Goal: Navigation & Orientation: Find specific page/section

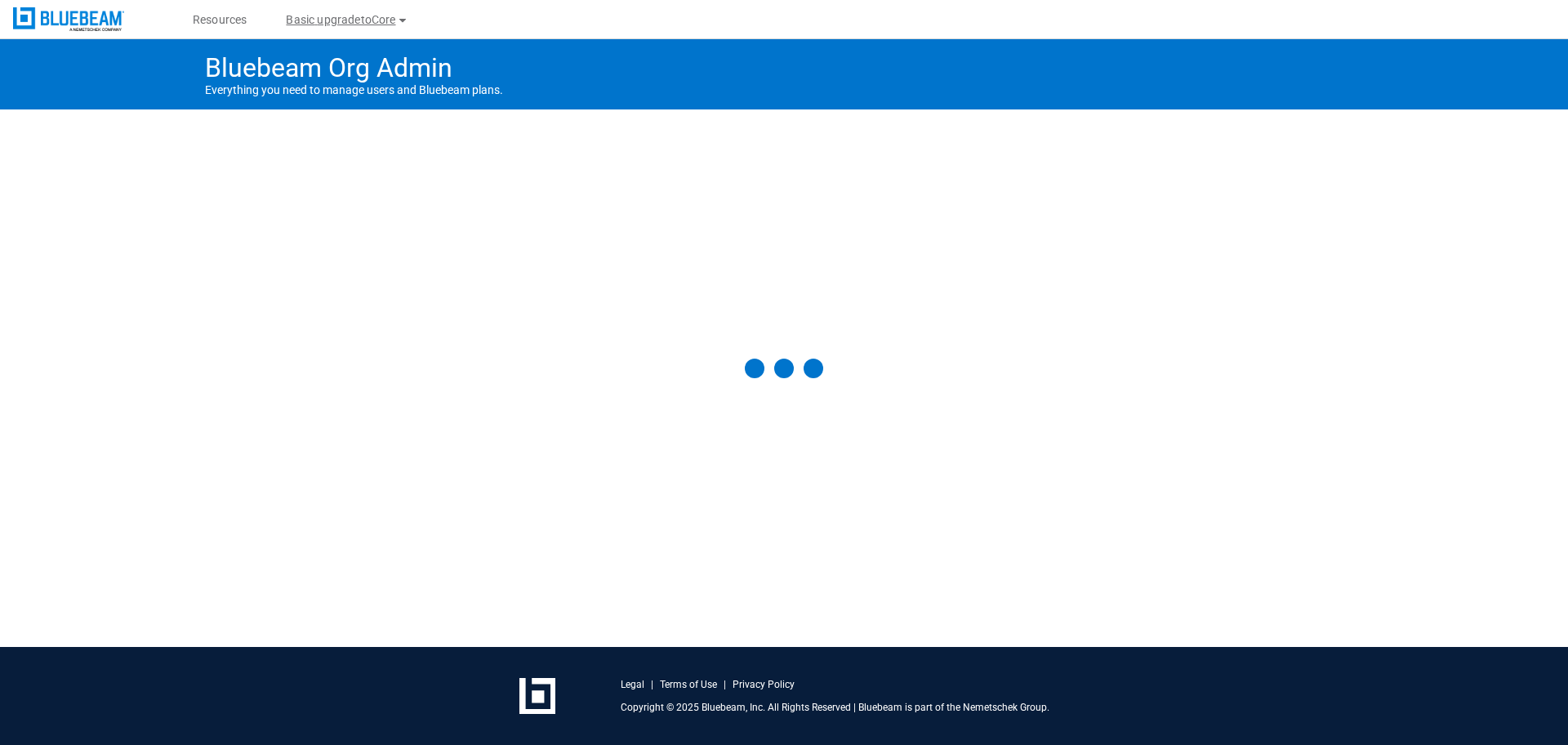
click at [372, 21] on button "Basic upgradetoCore" at bounding box center [347, 19] width 162 height 26
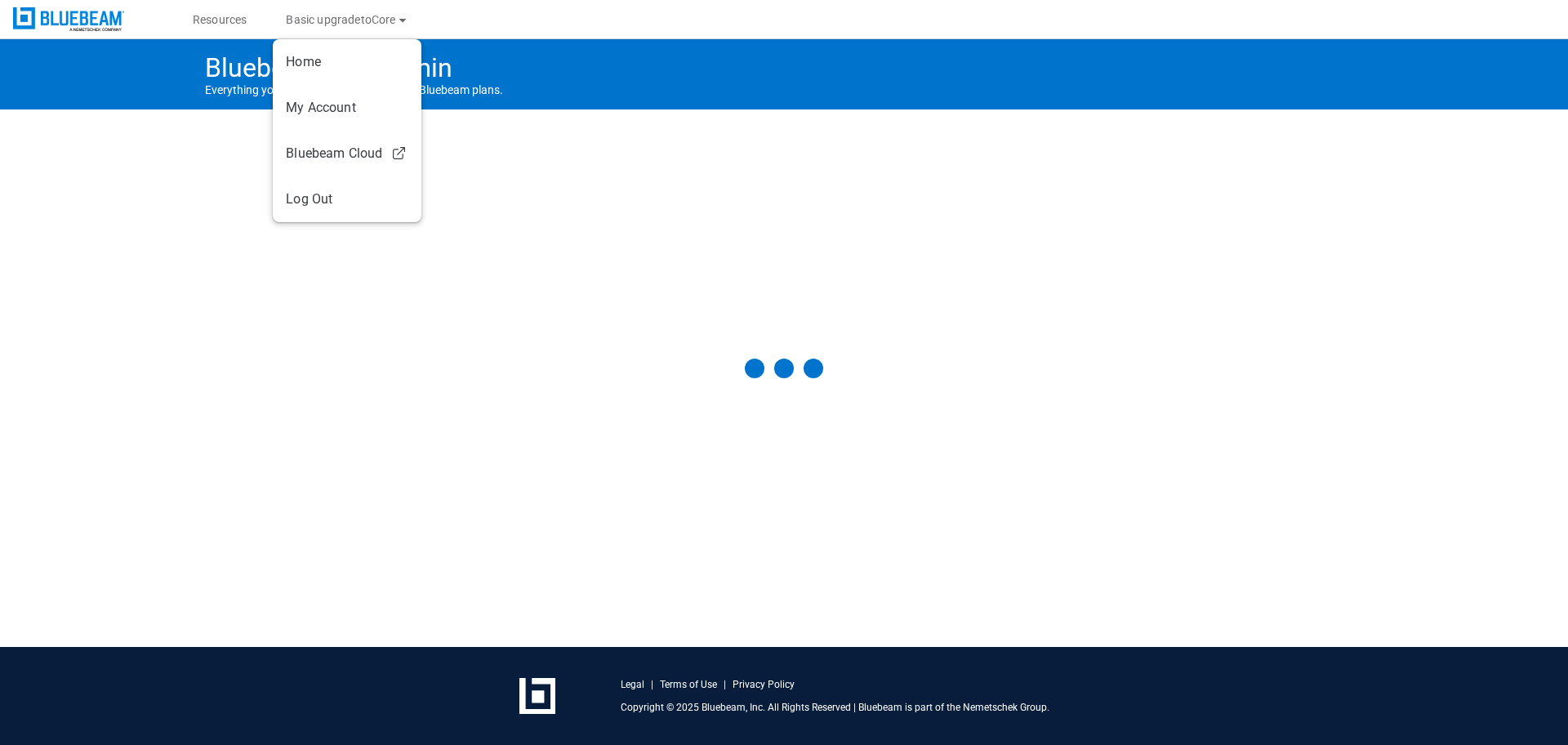
click at [124, 296] on div "Bluebeam Org Admin Everything you need to manage users and Bluebeam plans." at bounding box center [784, 343] width 1568 height 608
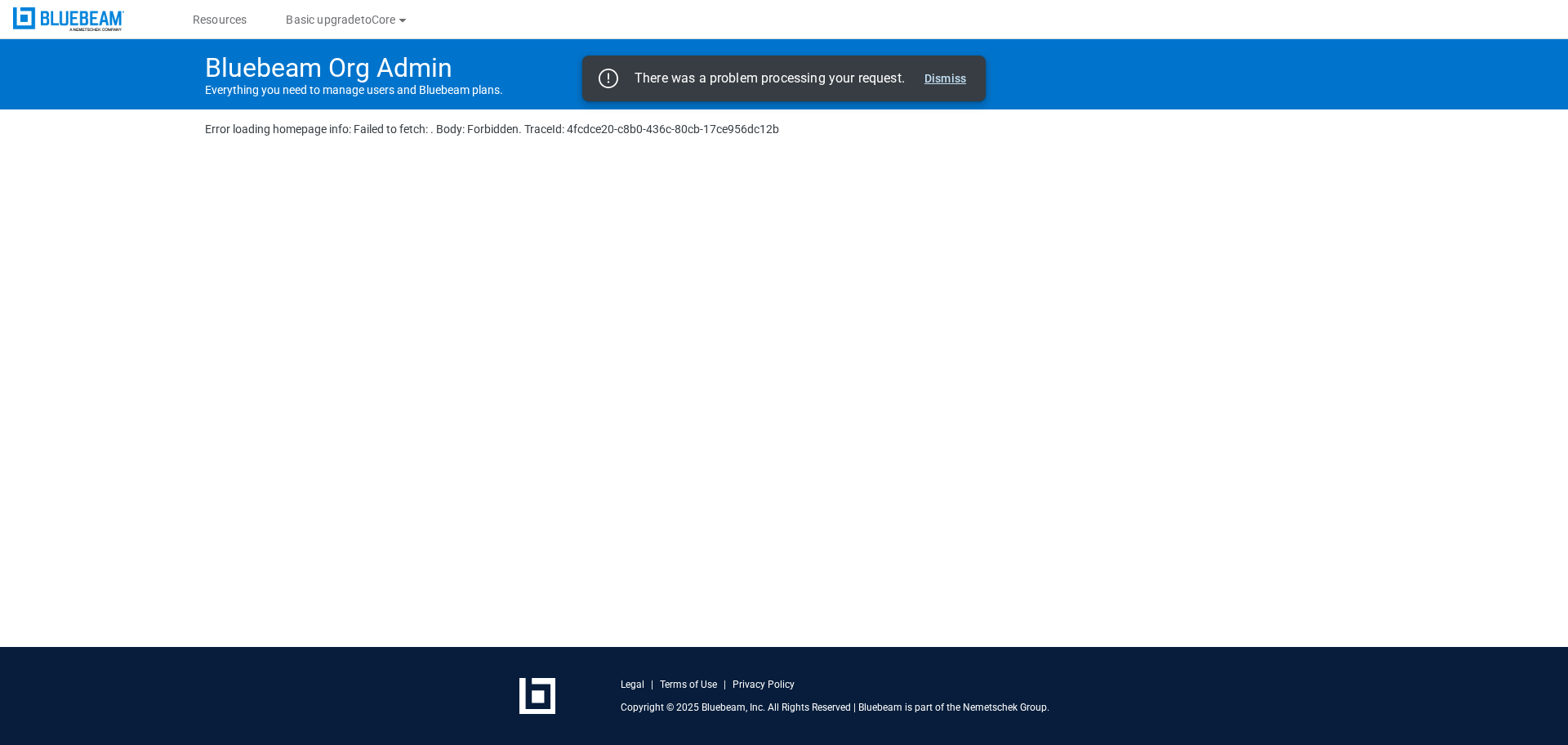
click at [945, 82] on button "Dismiss" at bounding box center [944, 79] width 55 height 20
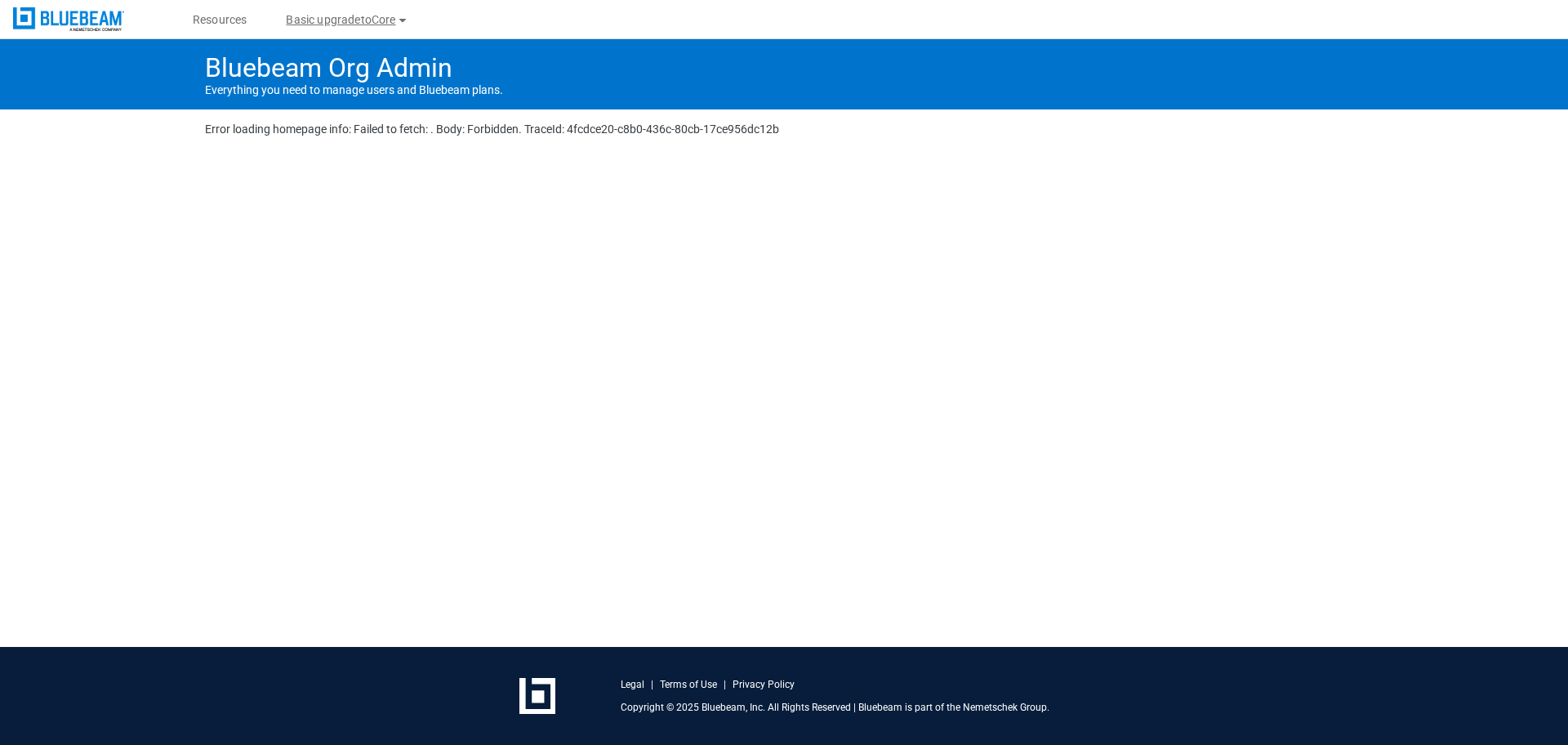
click at [368, 21] on button "Basic upgradetoCore" at bounding box center [347, 19] width 162 height 26
